Goal: Transaction & Acquisition: Purchase product/service

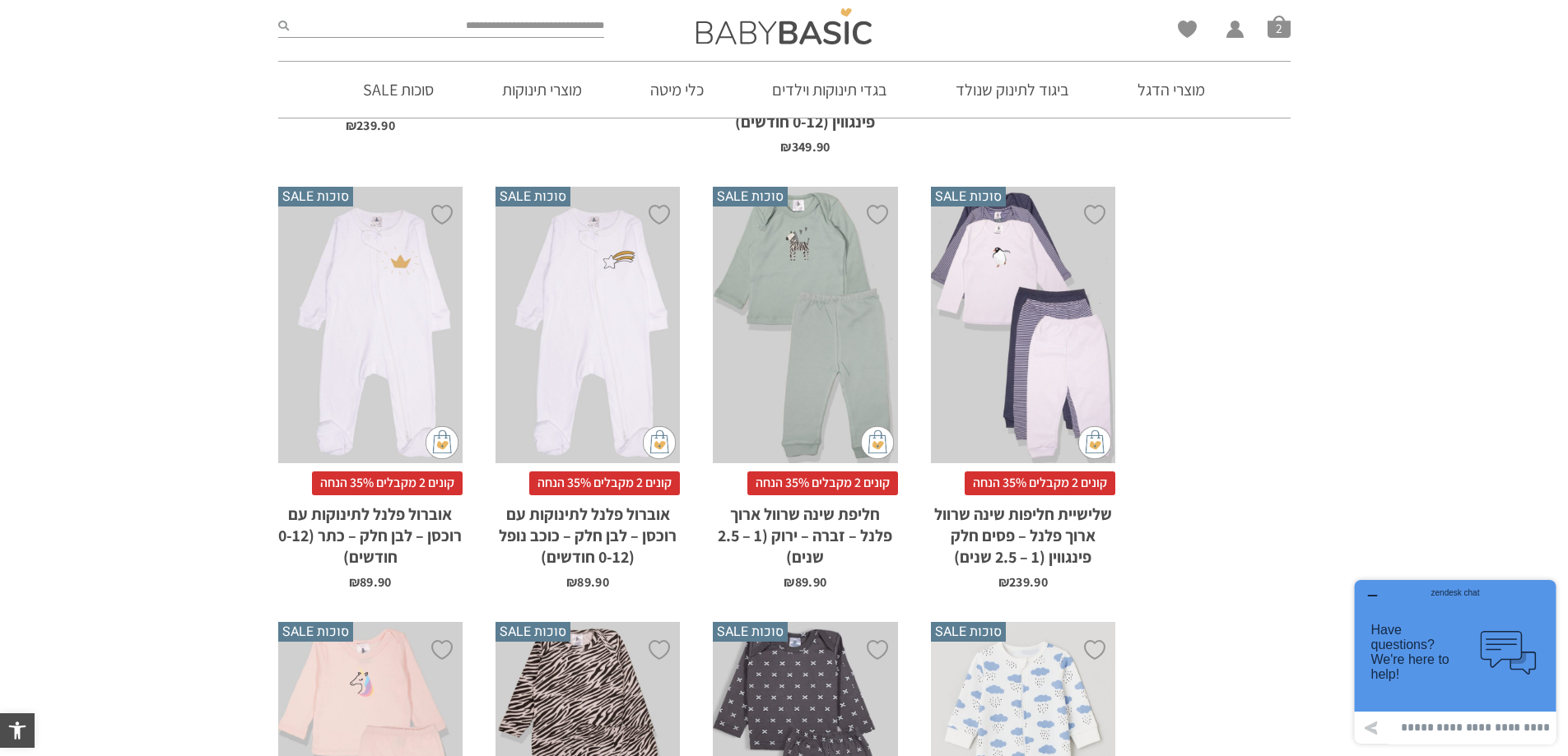
click at [1278, 22] on span "סל קניות" at bounding box center [1279, 27] width 23 height 23
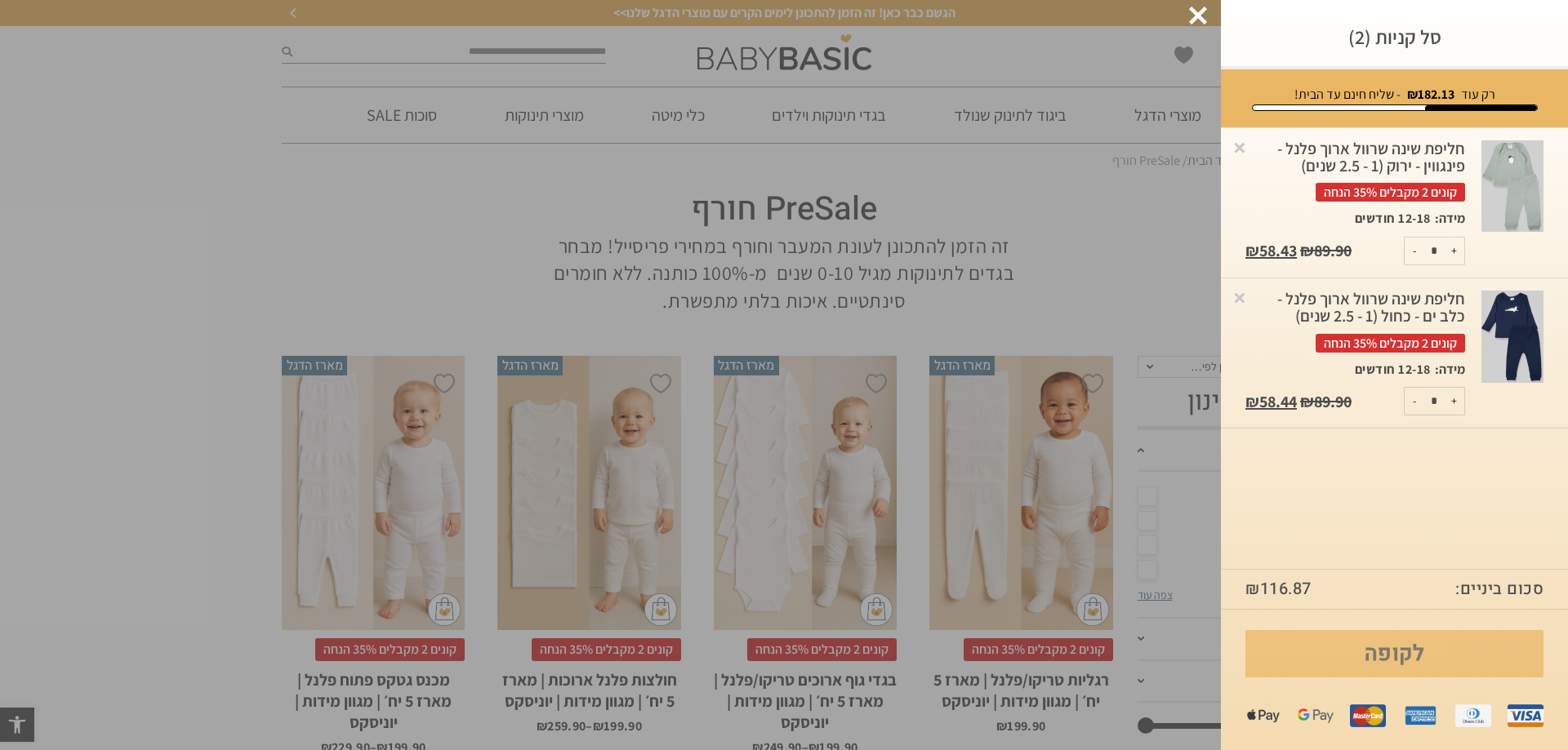
click at [1341, 649] on link "לקופה" at bounding box center [1394, 654] width 298 height 48
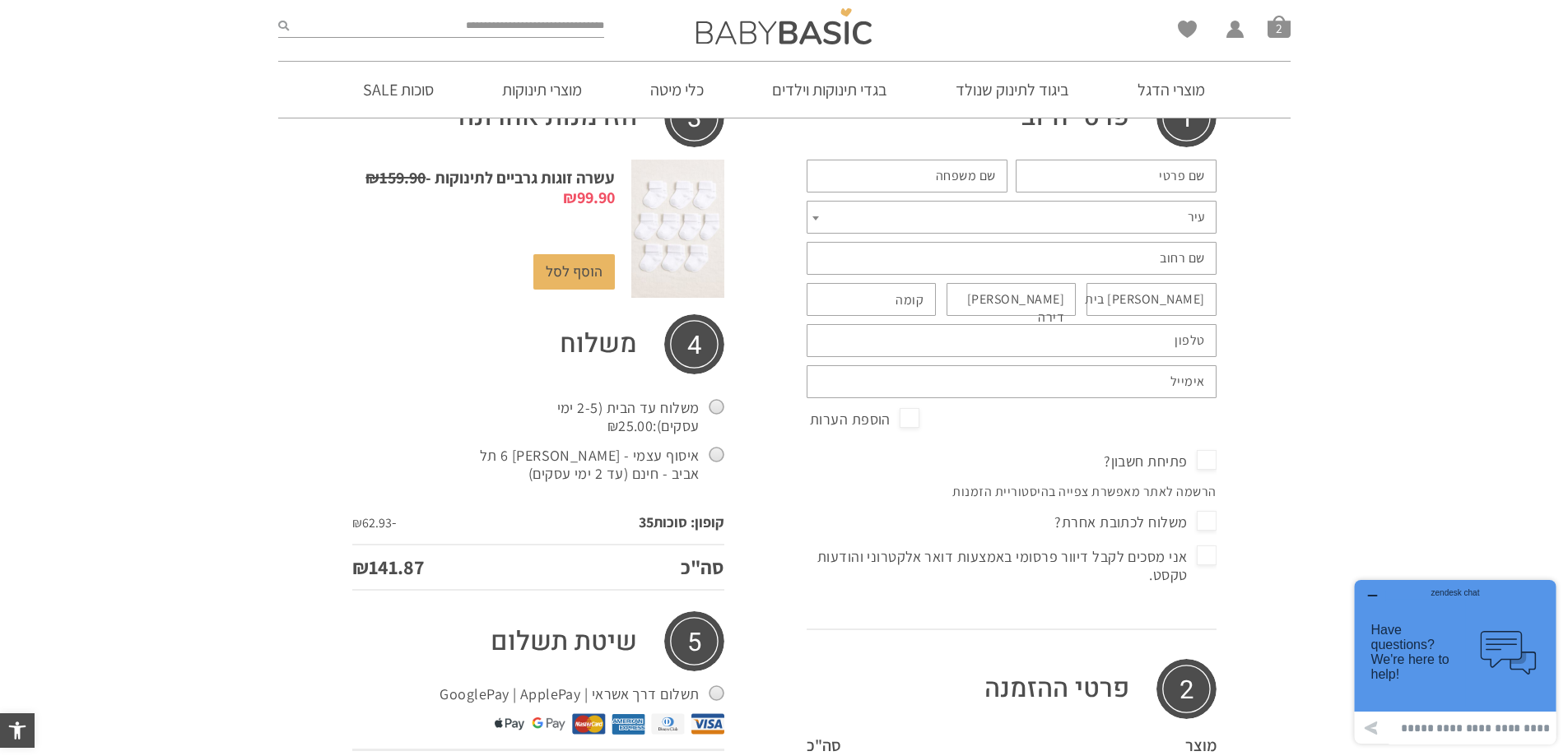
scroll to position [165, 0]
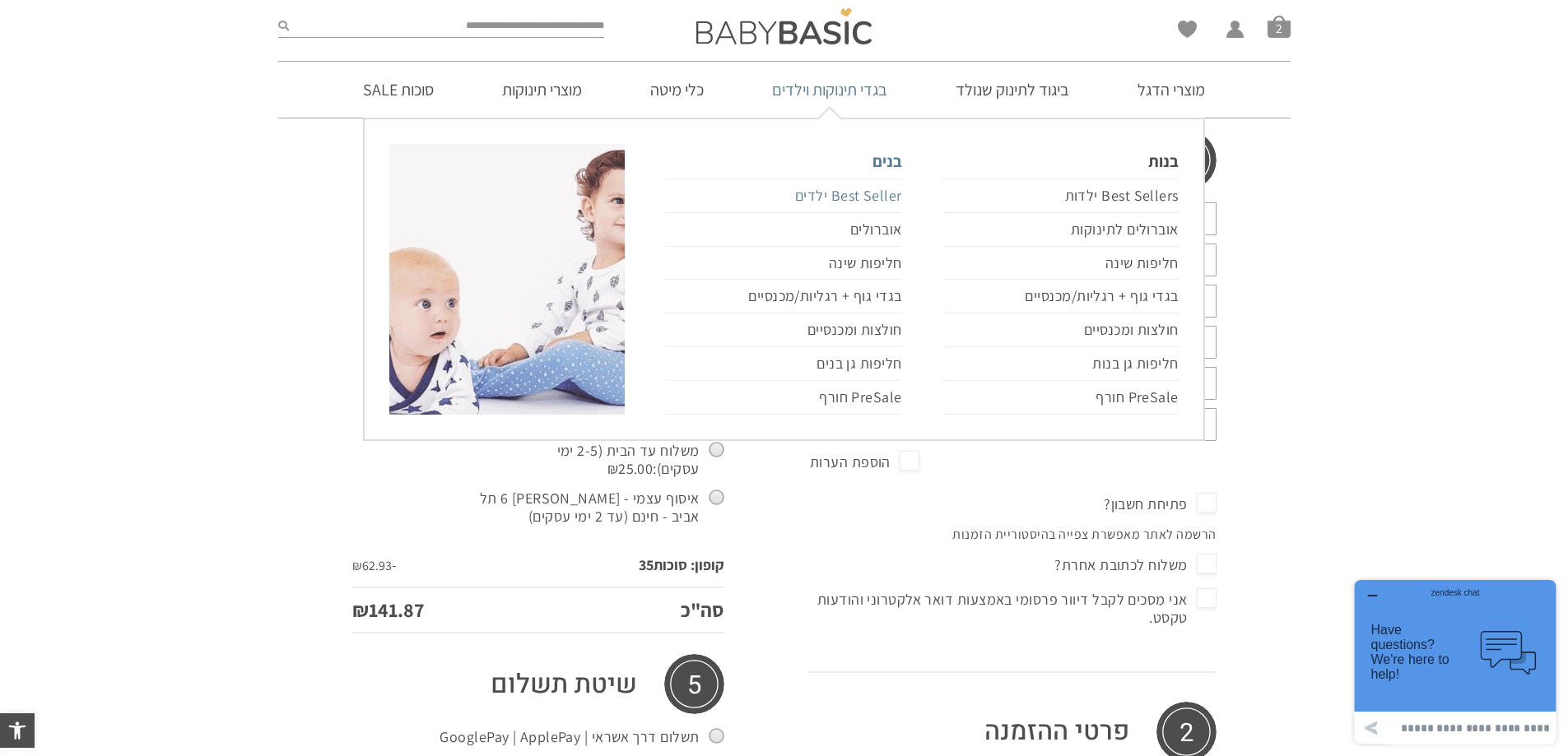
click at [870, 198] on link "Best Seller ילדים" at bounding box center [783, 195] width 235 height 35
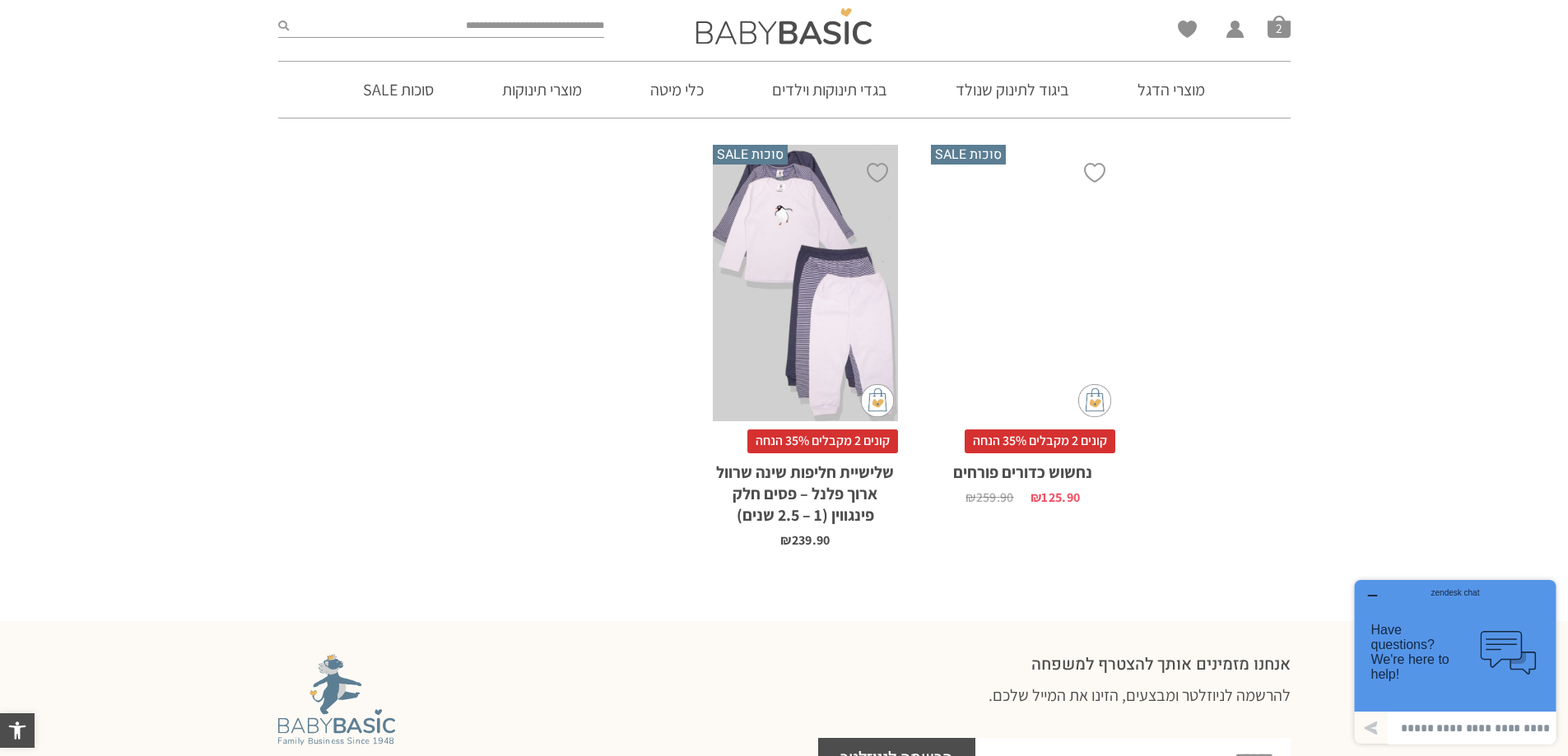
scroll to position [4854, 0]
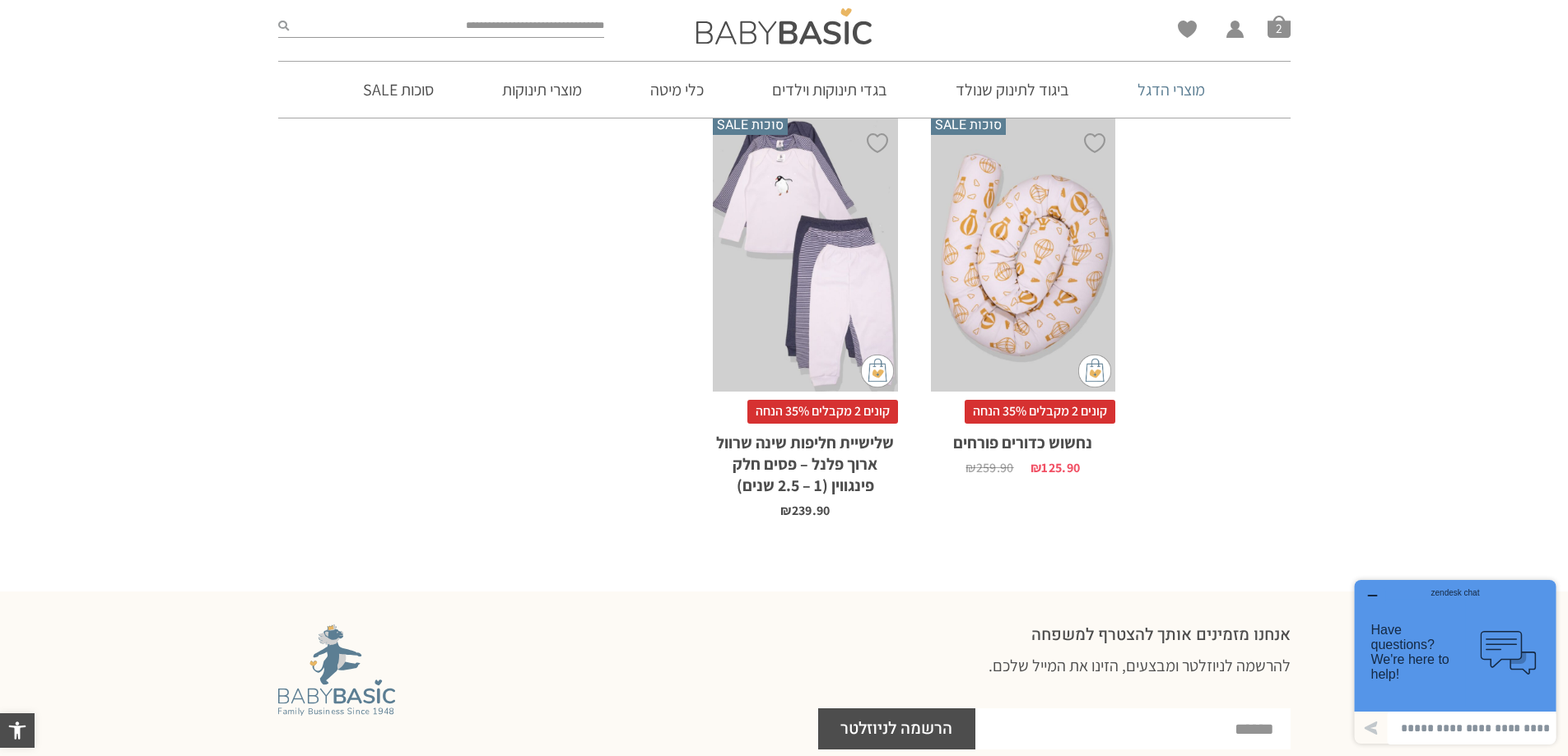
click at [1196, 90] on link "מוצרי הדגל" at bounding box center [1171, 89] width 117 height 56
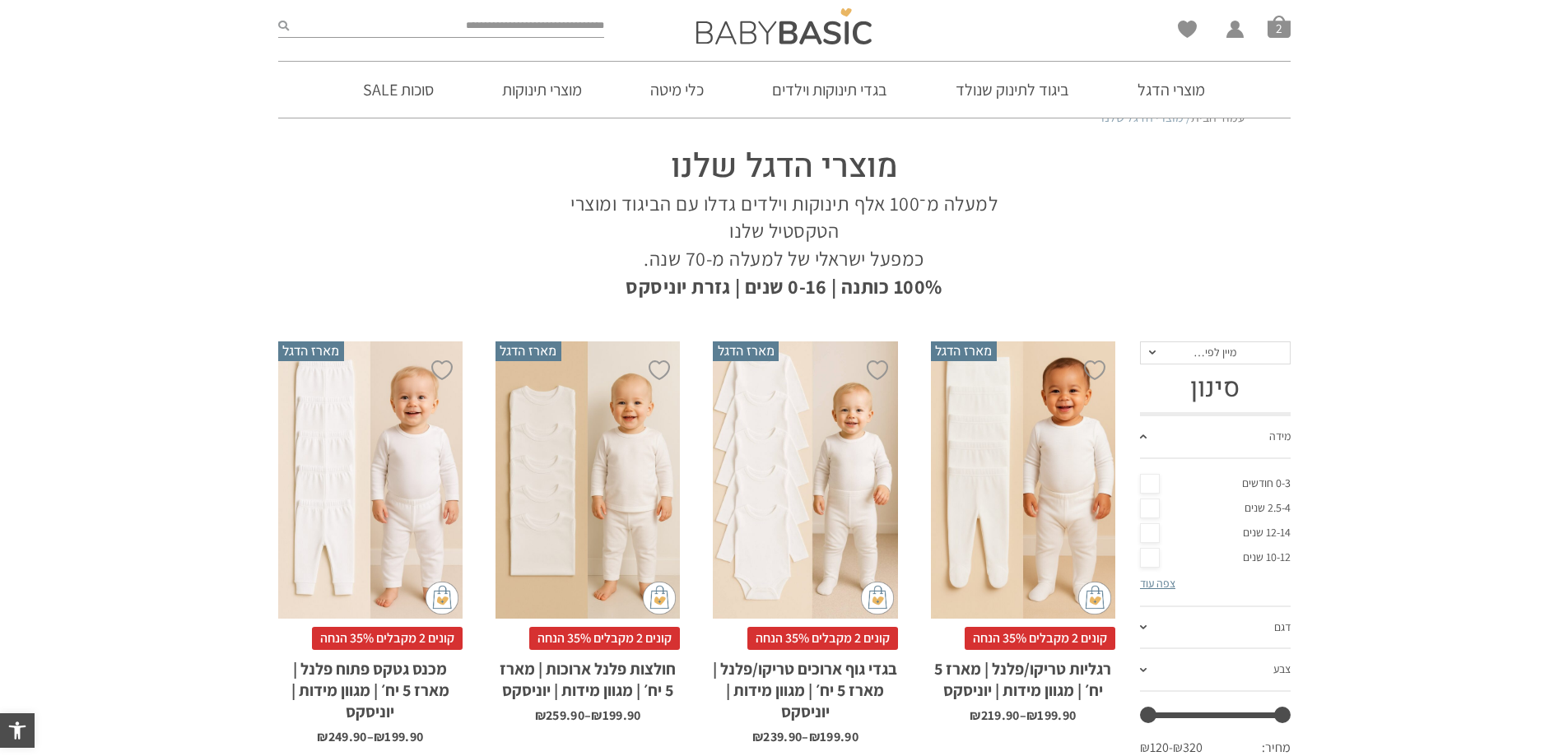
scroll to position [82, 0]
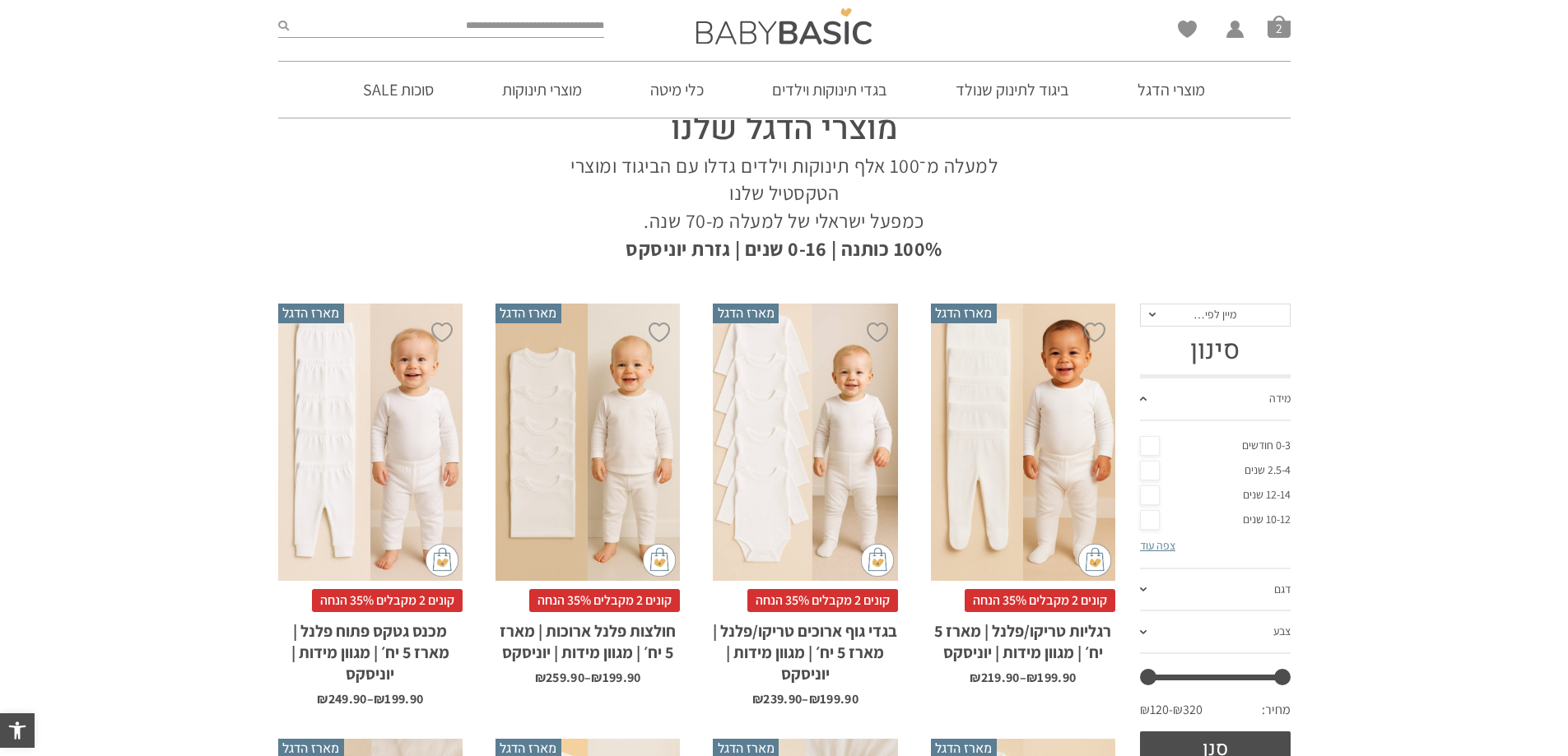
click at [1160, 547] on link "צפה עוד" at bounding box center [1158, 545] width 36 height 15
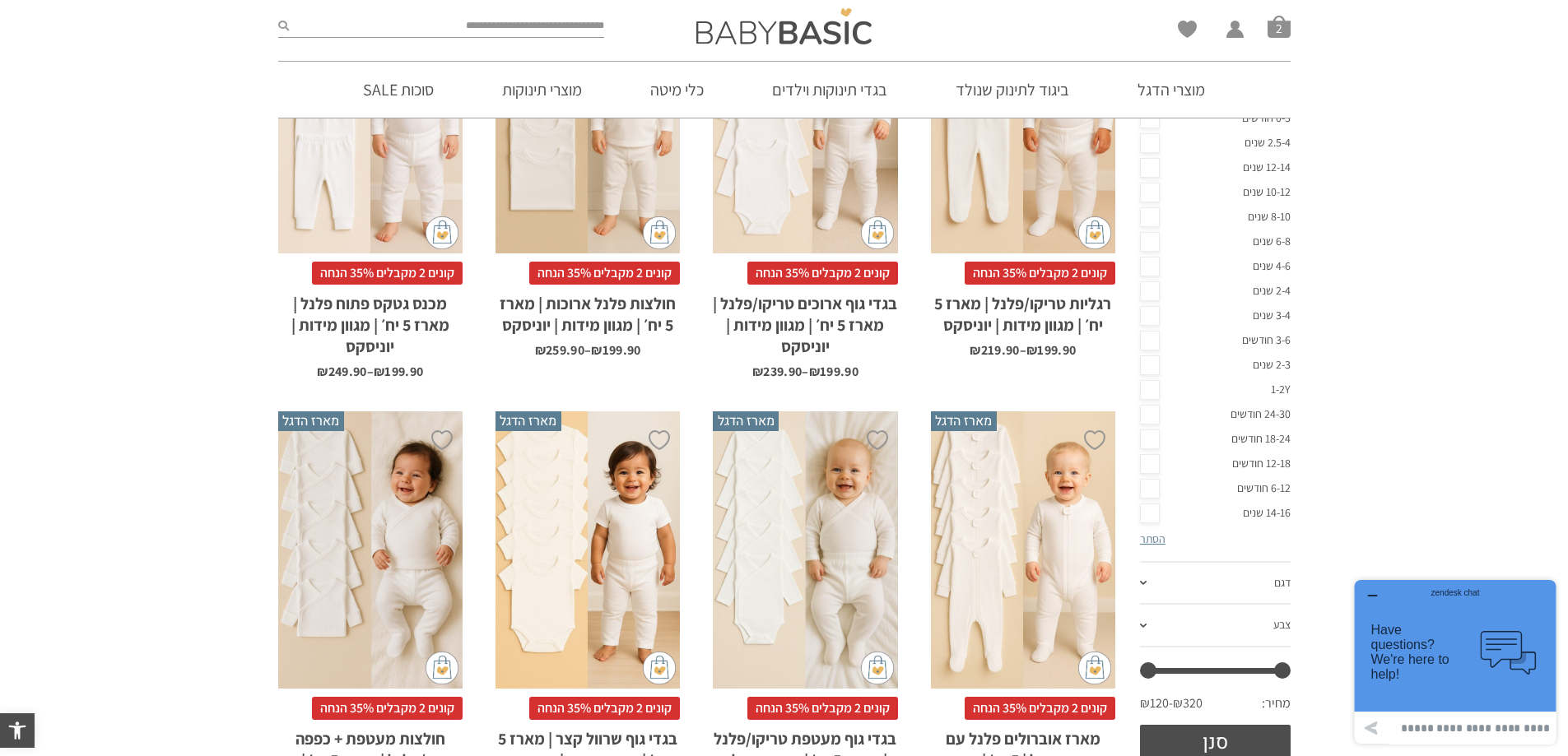
scroll to position [411, 0]
